Goal: Obtain resource: Download file/media

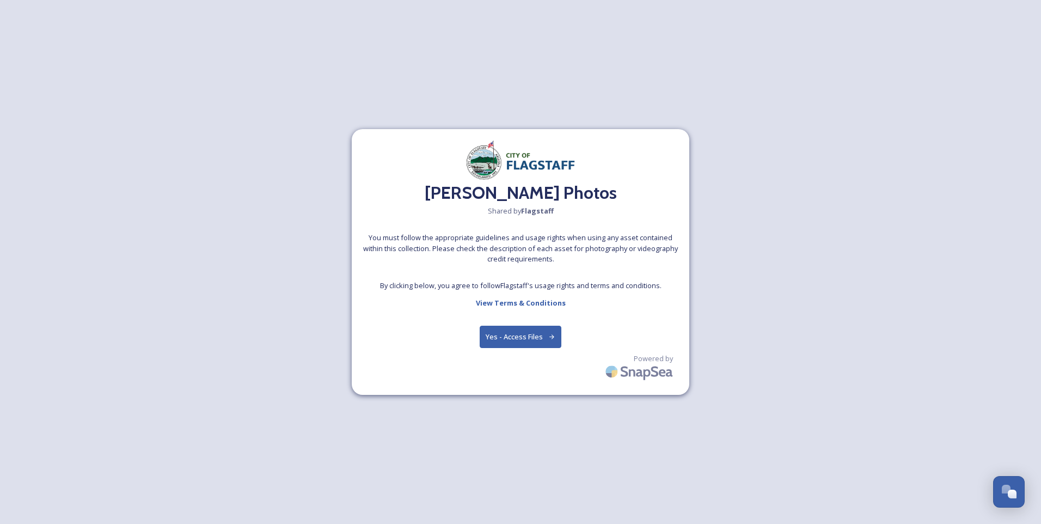
click at [497, 331] on button "Yes - Access Files" at bounding box center [521, 337] width 82 height 22
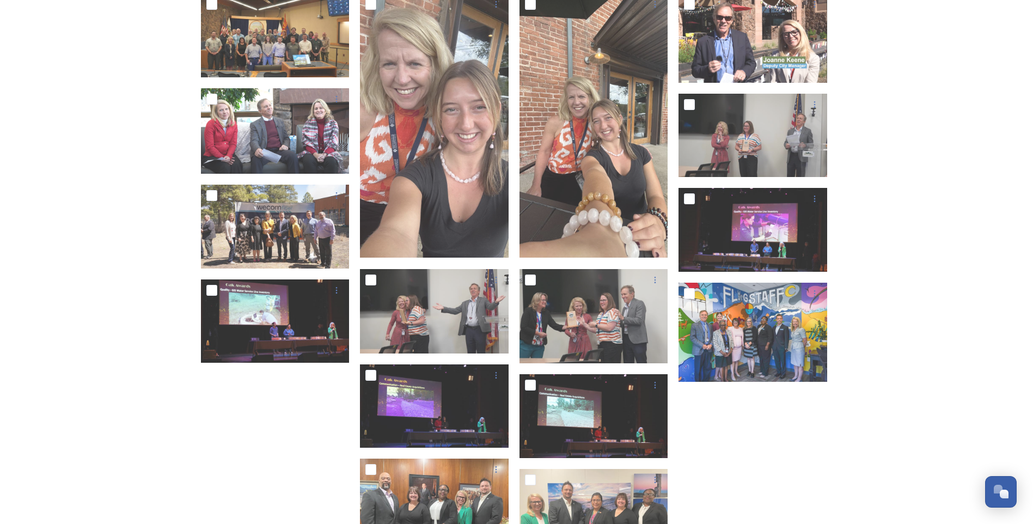
scroll to position [199, 0]
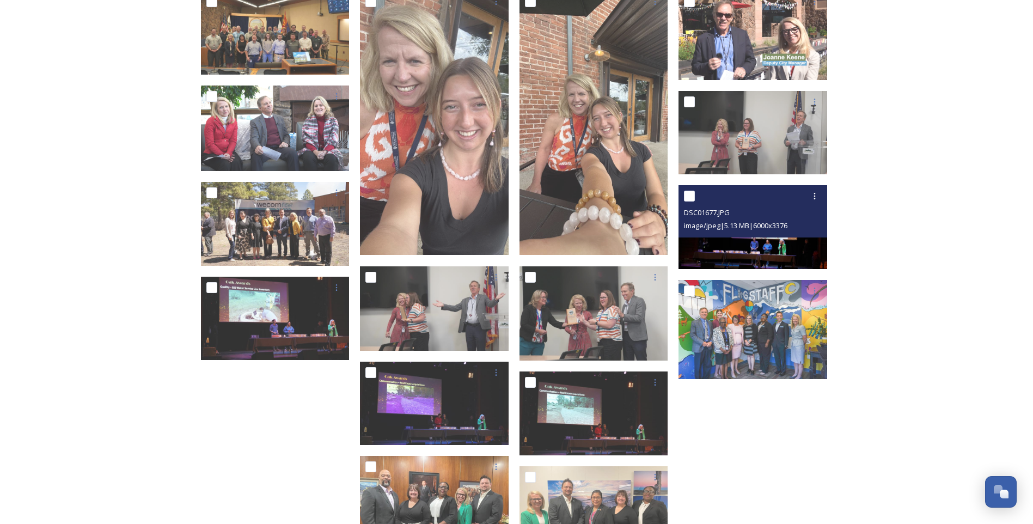
click at [764, 237] on img at bounding box center [752, 227] width 149 height 84
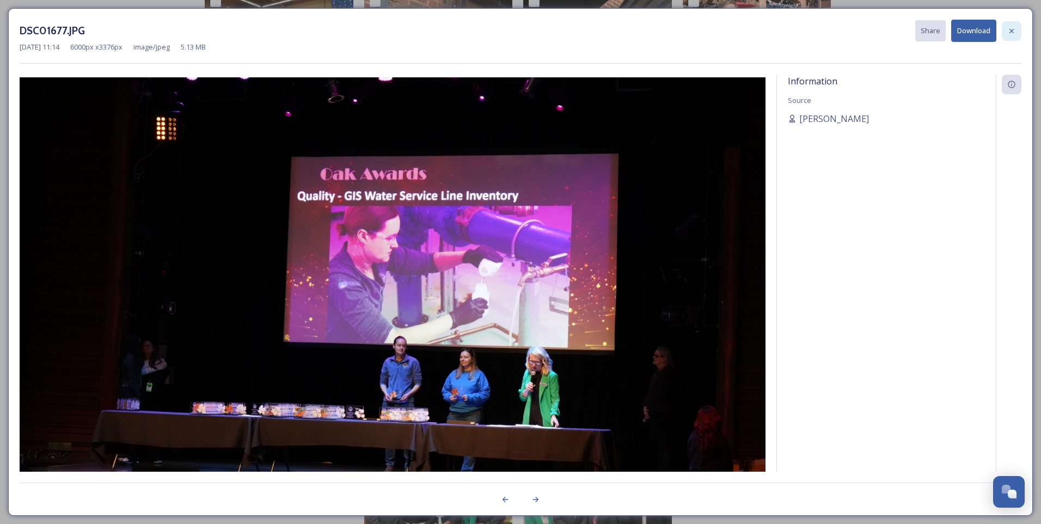
click at [1012, 31] on icon at bounding box center [1012, 30] width 4 height 4
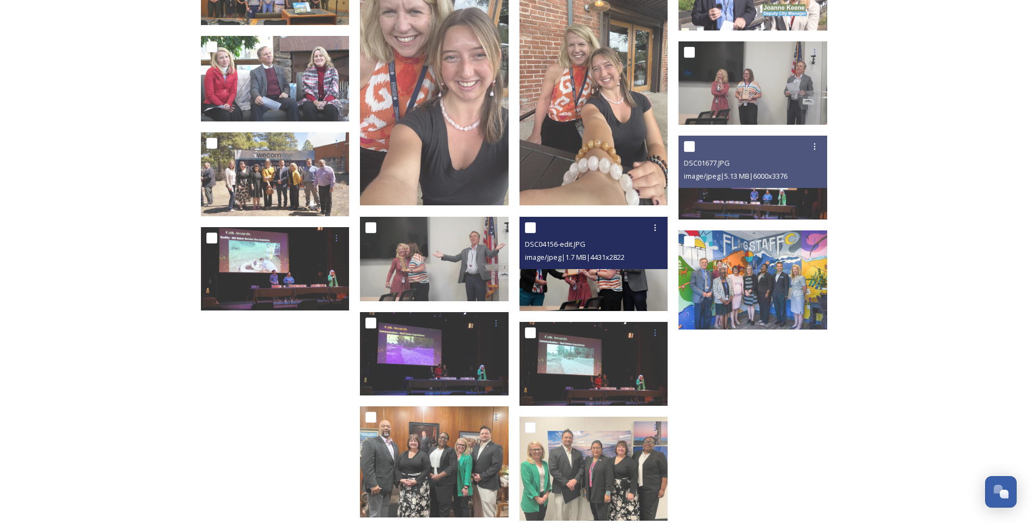
scroll to position [308, 0]
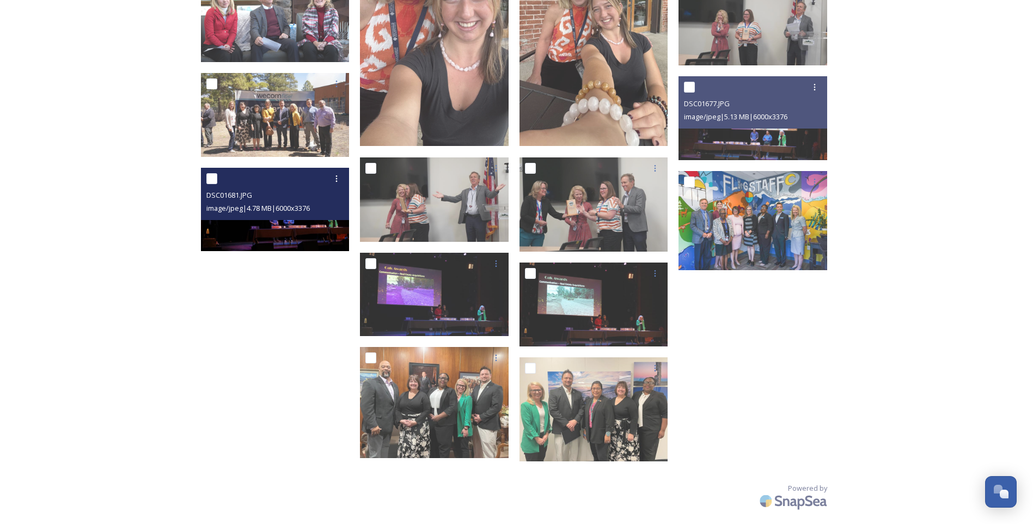
click at [306, 238] on img at bounding box center [275, 210] width 149 height 84
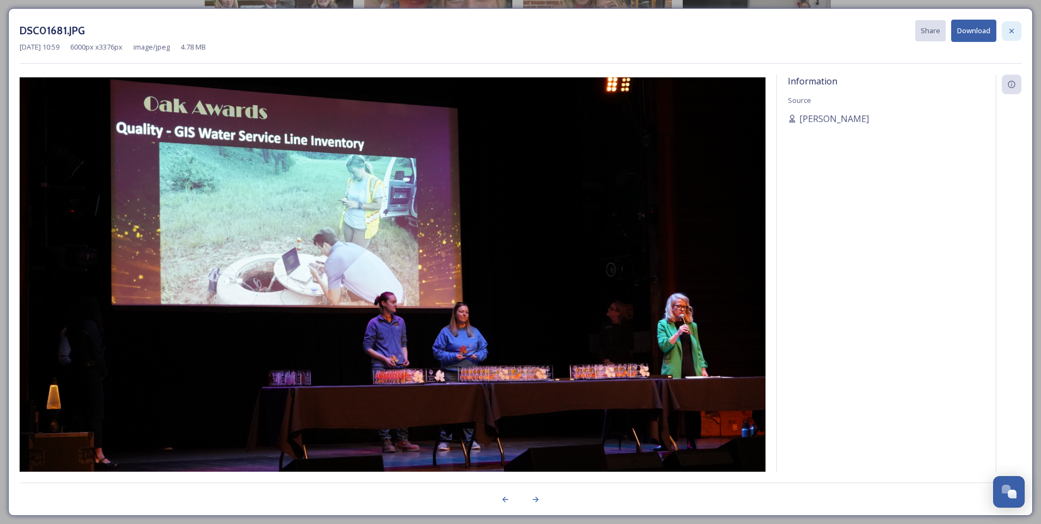
click at [1009, 27] on icon at bounding box center [1011, 31] width 9 height 9
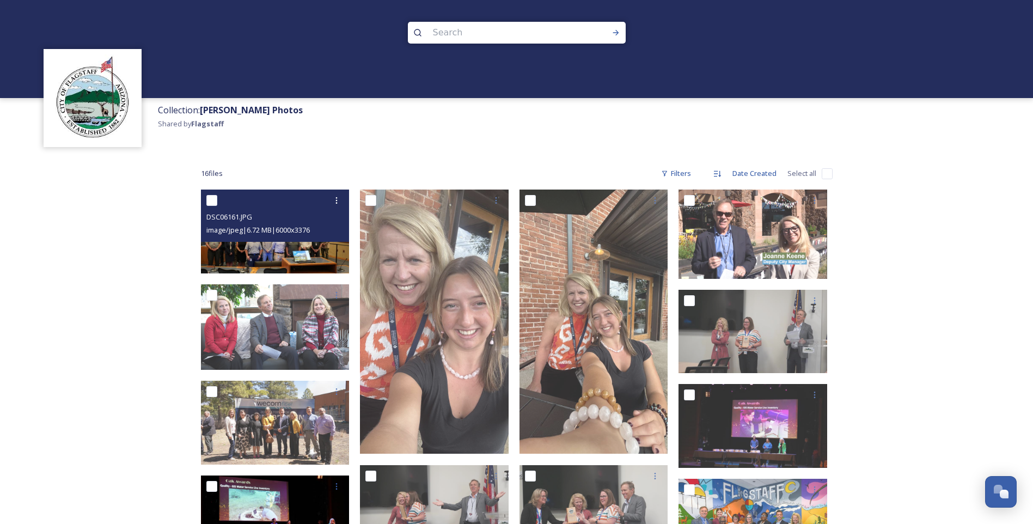
click at [265, 257] on img at bounding box center [275, 231] width 149 height 84
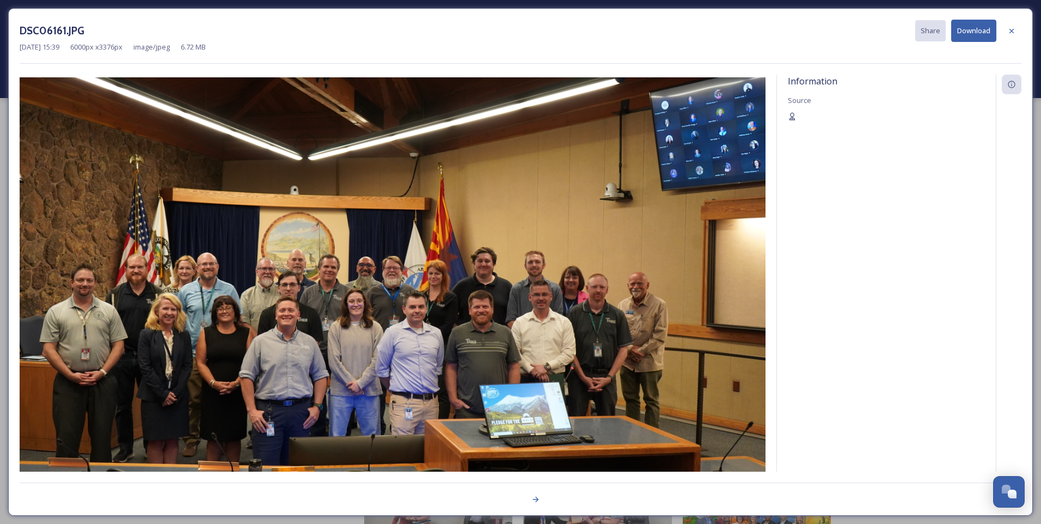
click at [830, 333] on div "Information Source" at bounding box center [886, 288] width 219 height 426
